Goal: Information Seeking & Learning: Learn about a topic

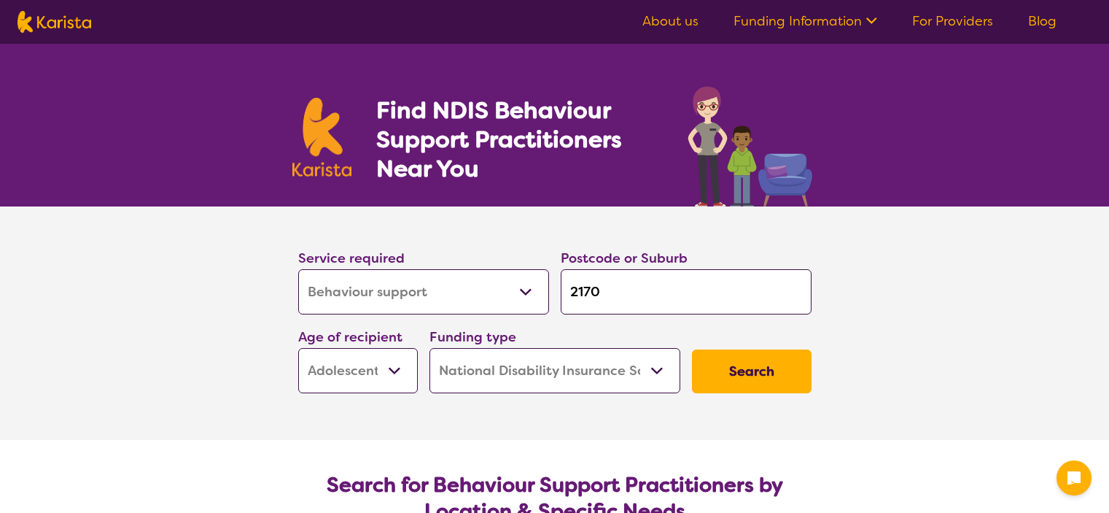
select select "Behaviour support"
select select "AS"
select select "NDIS"
select select "Behaviour support"
select select "AS"
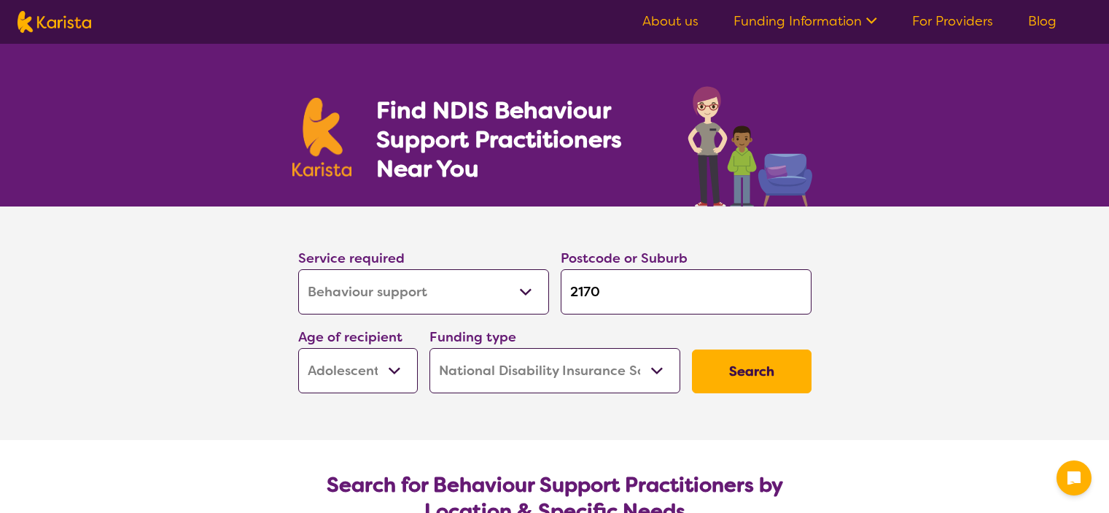
select select "NDIS"
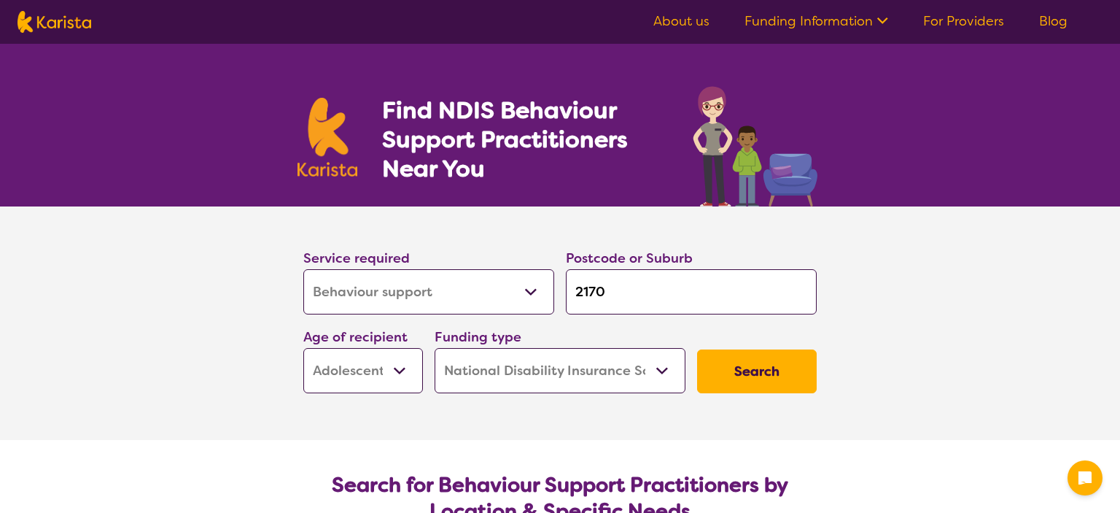
select select "Behaviour support"
select select "AS"
select select "NDIS"
select select "Behaviour support"
select select "AS"
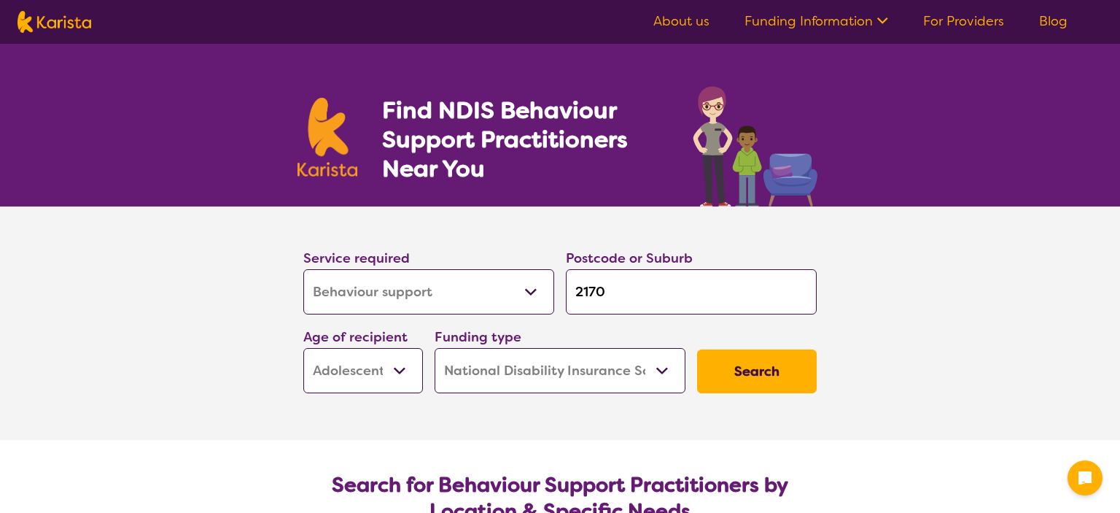
select select "NDIS"
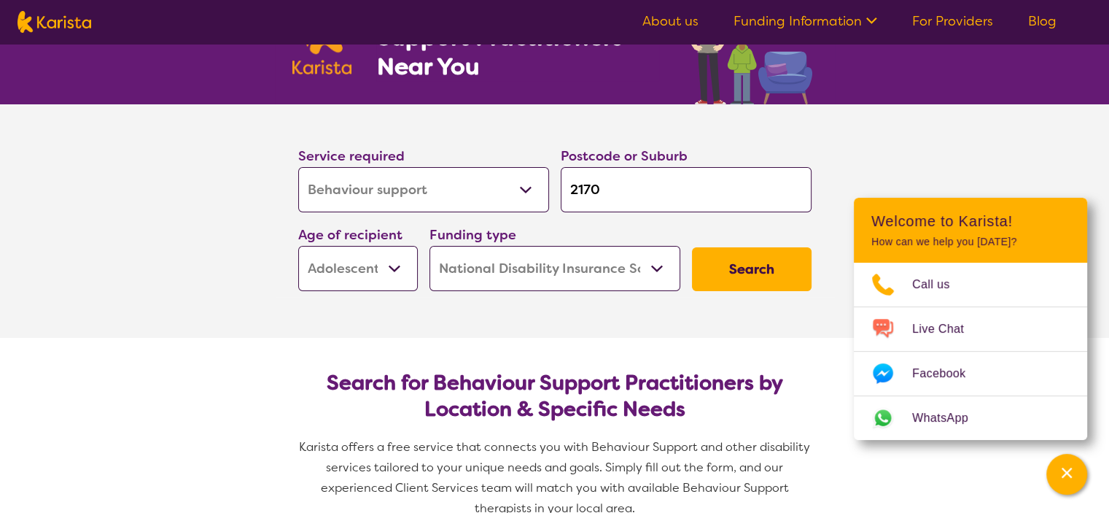
scroll to position [119, 0]
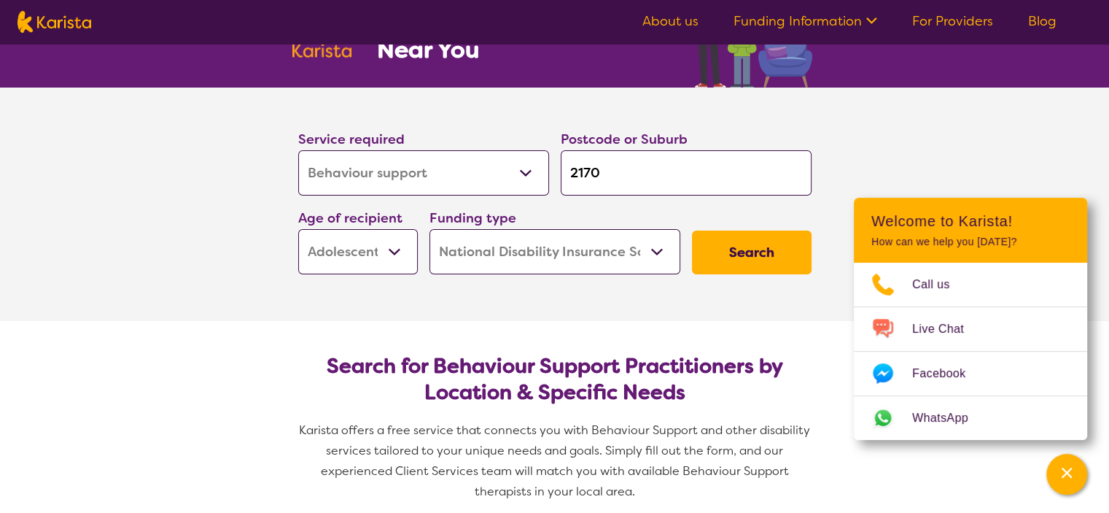
click at [371, 182] on select "Allied Health Assistant Assessment ([MEDICAL_DATA] or [MEDICAL_DATA]) Behaviour…" at bounding box center [423, 172] width 251 height 45
click at [298, 150] on select "Allied Health Assistant Assessment ([MEDICAL_DATA] or [MEDICAL_DATA]) Behaviour…" at bounding box center [423, 172] width 251 height 45
click at [376, 242] on select "Early Childhood - 0 to 9 Child - 10 to 11 Adolescent - 12 to 17 Adult - 18 to 6…" at bounding box center [358, 251] width 120 height 45
select select "CH"
click at [298, 229] on select "Early Childhood - 0 to 9 Child - 10 to 11 Adolescent - 12 to 17 Adult - 18 to 6…" at bounding box center [358, 251] width 120 height 45
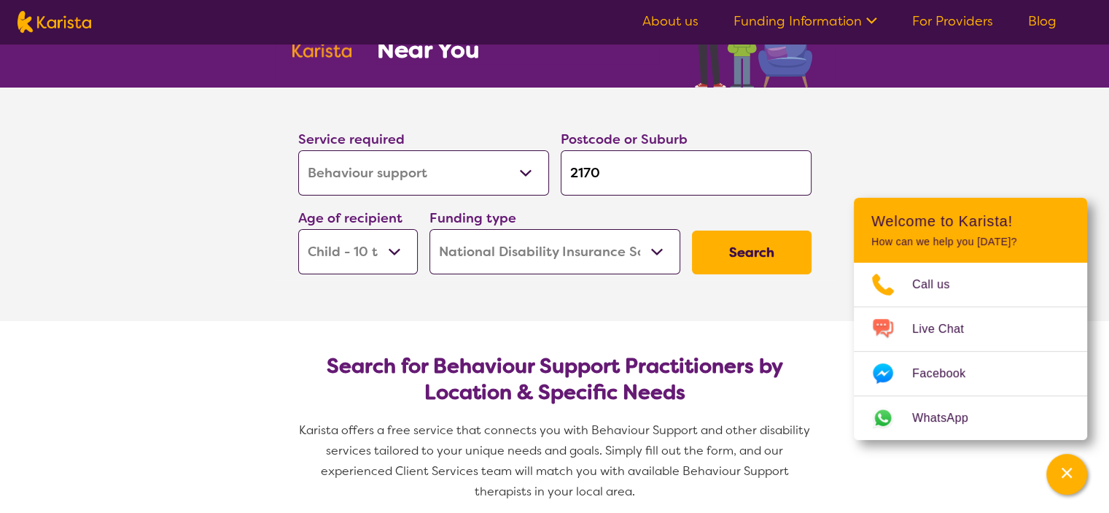
select select "CH"
click at [387, 268] on select "Early Childhood - 0 to 9 Child - 10 to 11 Adolescent - 12 to 17 Adult - 18 to 6…" at bounding box center [358, 251] width 120 height 45
select select "EC"
click at [298, 229] on select "Early Childhood - 0 to 9 Child - 10 to 11 Adolescent - 12 to 17 Adult - 18 to 6…" at bounding box center [358, 251] width 120 height 45
select select "EC"
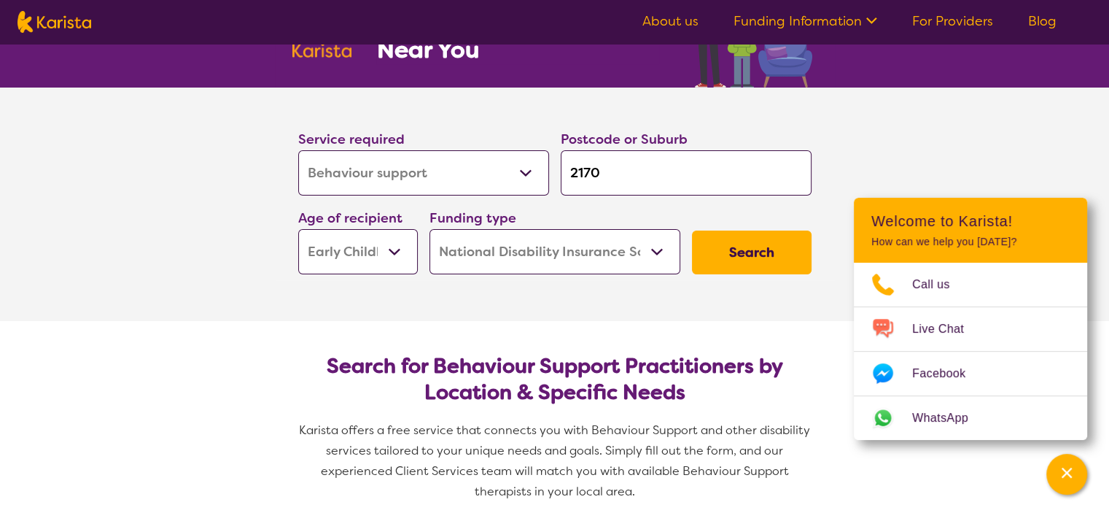
click at [552, 251] on select "Home Care Package (HCP) National Disability Insurance Scheme (NDIS) I don't know" at bounding box center [555, 251] width 251 height 45
select select "i-don-t-know"
click at [430, 229] on select "Home Care Package (HCP) National Disability Insurance Scheme (NDIS) I don't know" at bounding box center [555, 251] width 251 height 45
select select "i-don-t-know"
click at [776, 266] on button "Search" at bounding box center [752, 252] width 120 height 44
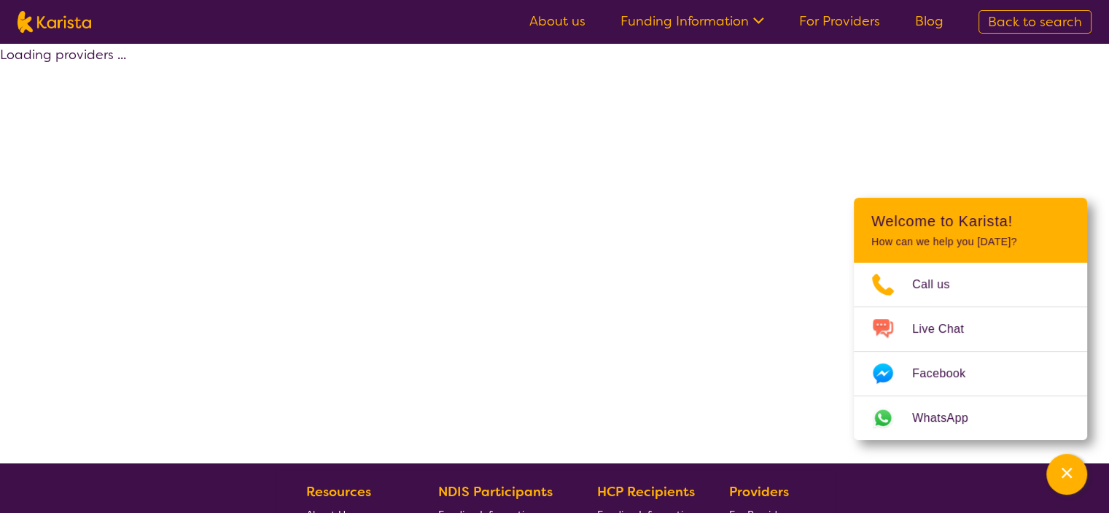
select select "Behaviour support"
select select "EC"
